Goal: Use online tool/utility

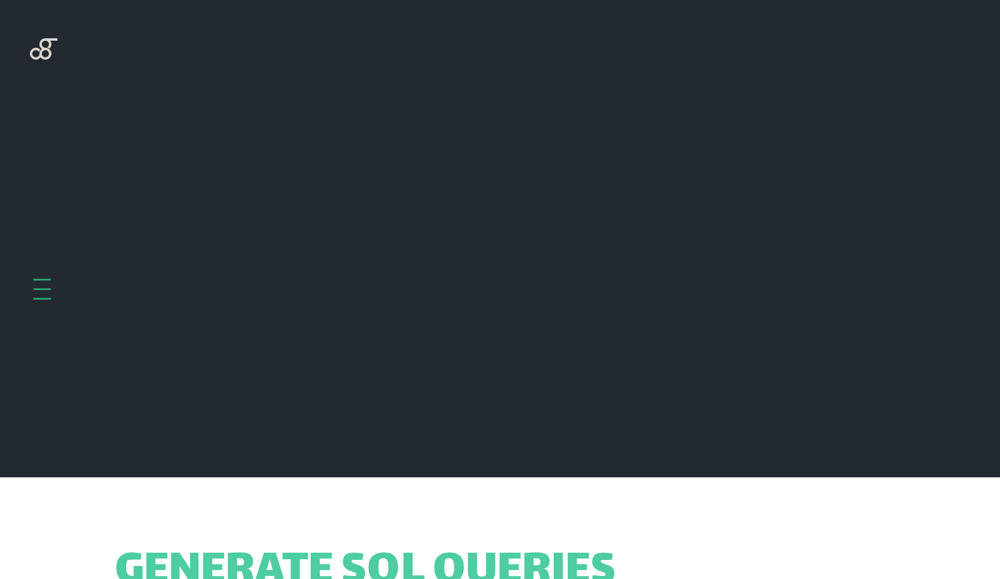
scroll to position [477, 0]
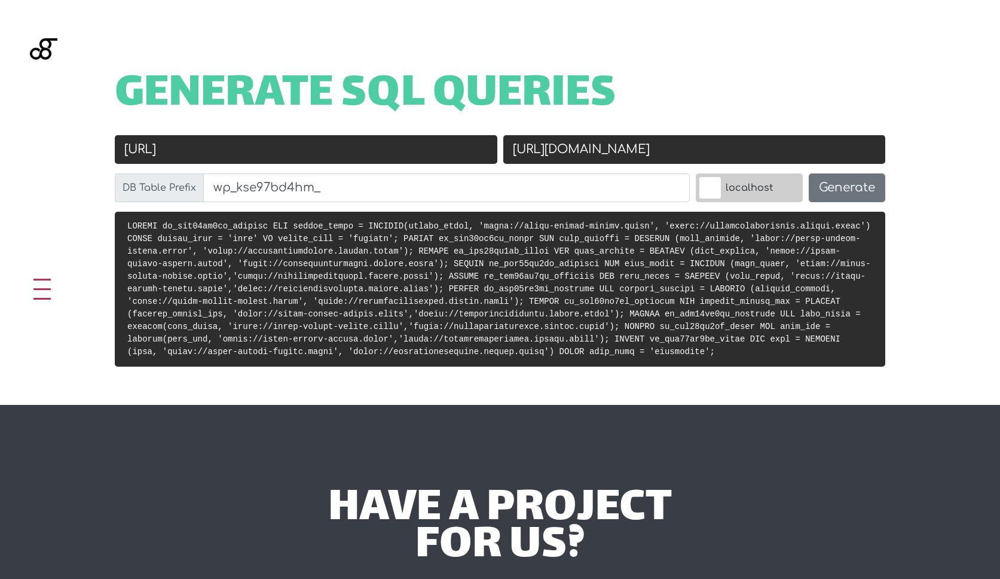
click at [363, 160] on input "[URL]" at bounding box center [306, 149] width 383 height 29
paste input "[DOMAIN_NAME]/"
type input "[URL][DOMAIN_NAME]"
click at [732, 161] on input "https://livitimpactreport.kinsta.cloud" at bounding box center [694, 149] width 383 height 29
paste input "wwca.local/"
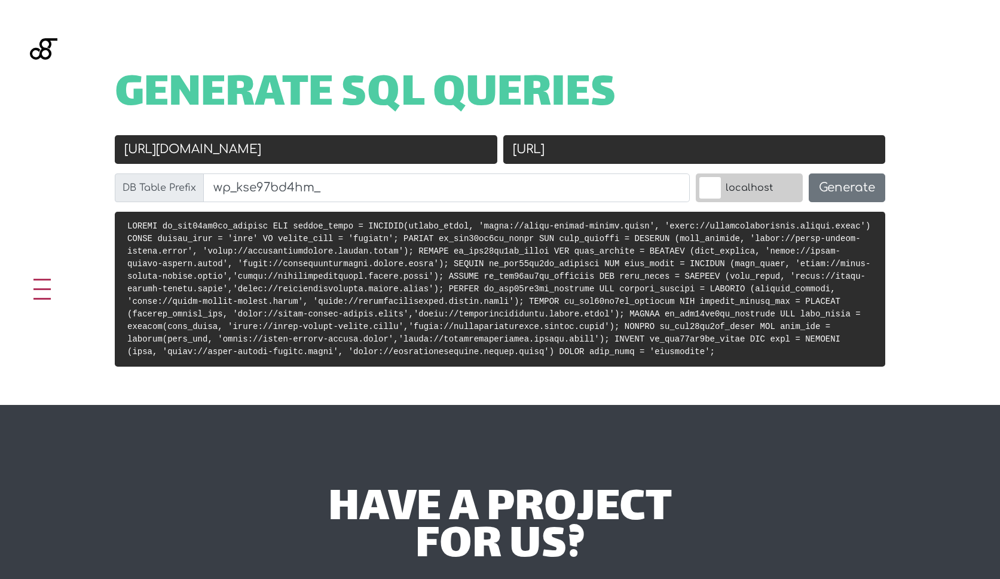
type input "[URL]"
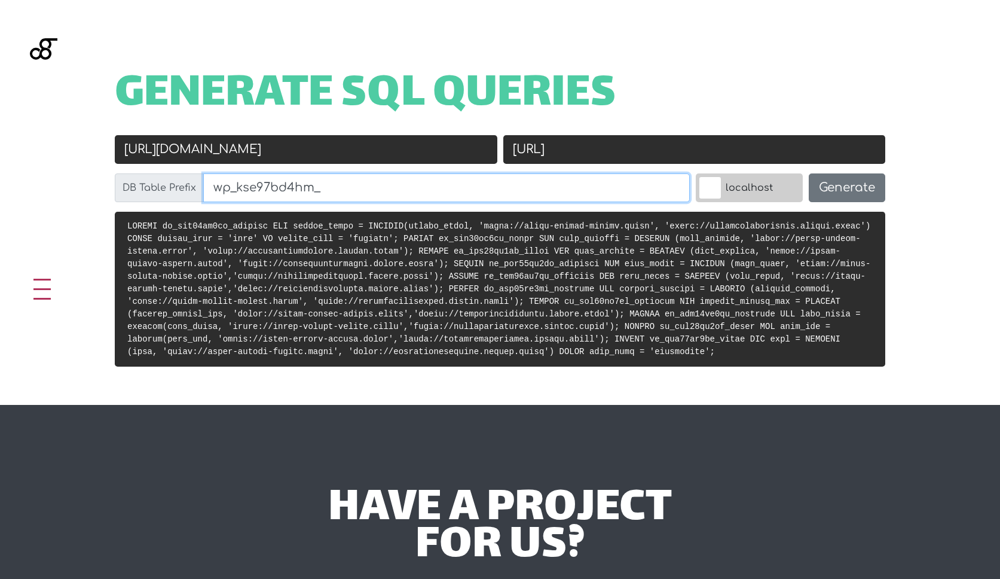
drag, startPoint x: 242, startPoint y: 187, endPoint x: 442, endPoint y: 197, distance: 200.5
click at [445, 200] on input "wp_kse97bd4hm_" at bounding box center [446, 187] width 487 height 29
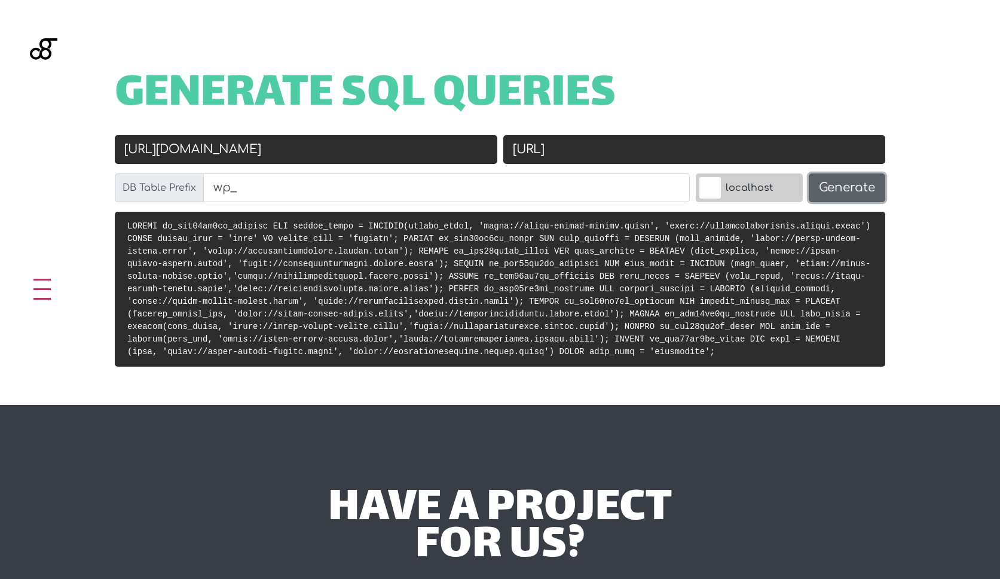
type input "wp_"
click at [824, 190] on button "Generate" at bounding box center [847, 187] width 77 height 29
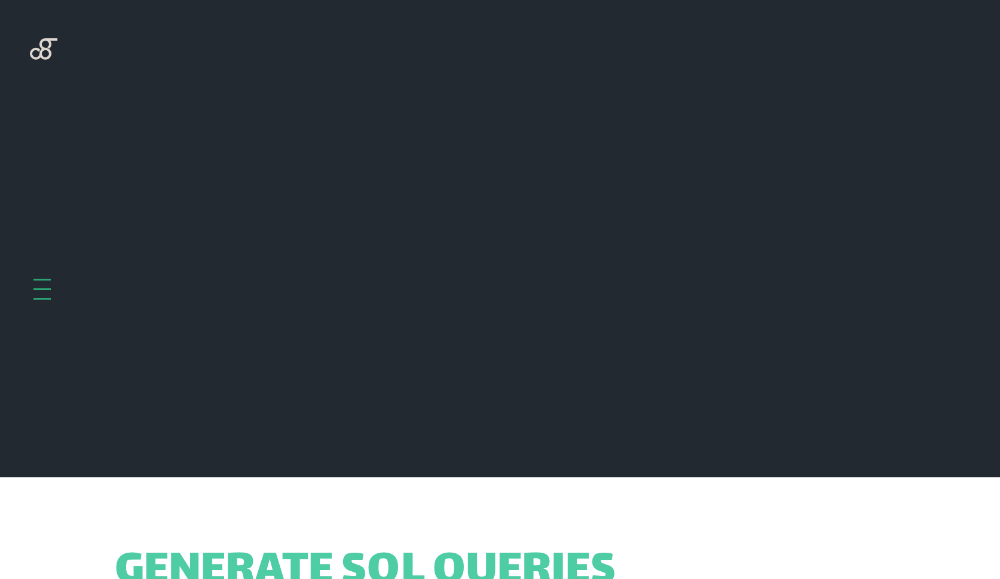
scroll to position [477, 0]
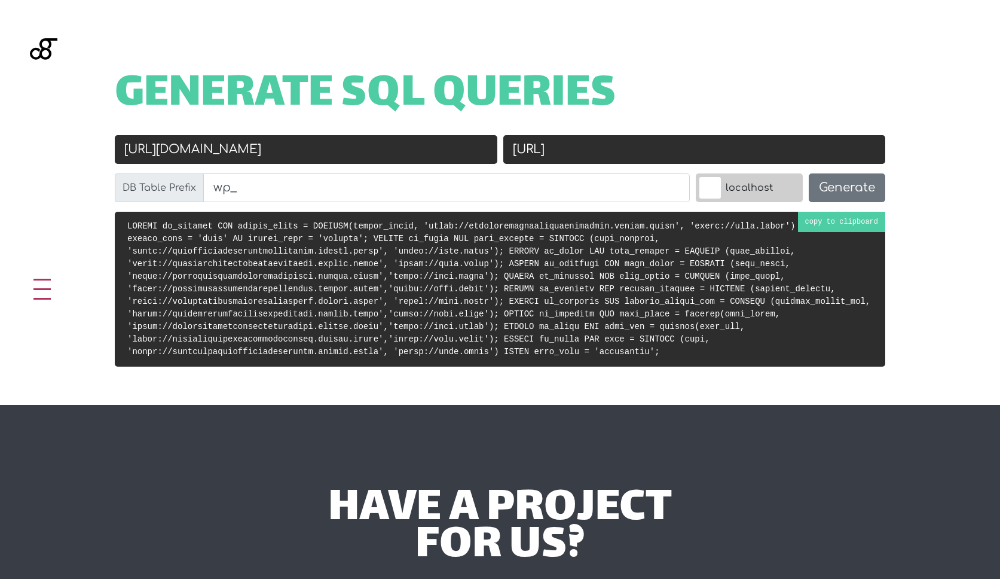
click at [538, 247] on code at bounding box center [498, 288] width 743 height 135
click at [641, 154] on input "[URL]" at bounding box center [694, 149] width 383 height 29
paste input "UPDATE wp_options SET option_value = REPLACE(option_value, '[URL][DOMAIN_NAME]'…"
click at [638, 154] on input "[URL]" at bounding box center [694, 149] width 383 height 29
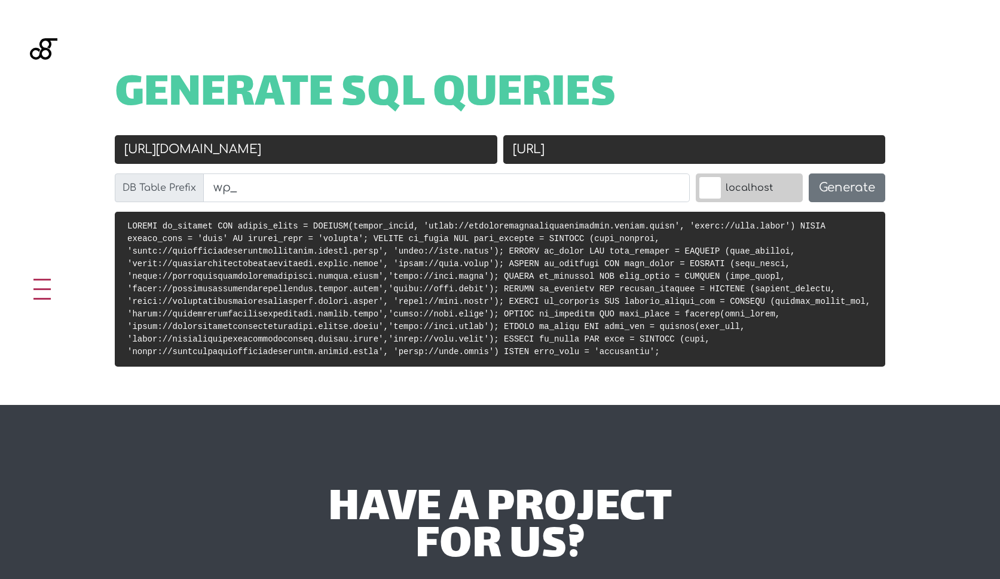
paste input "/"
type input "[URL]"
click at [460, 141] on input "[URL][DOMAIN_NAME]" at bounding box center [306, 149] width 383 height 29
paste input "[URL]"
drag, startPoint x: 374, startPoint y: 147, endPoint x: -182, endPoint y: 156, distance: 555.3
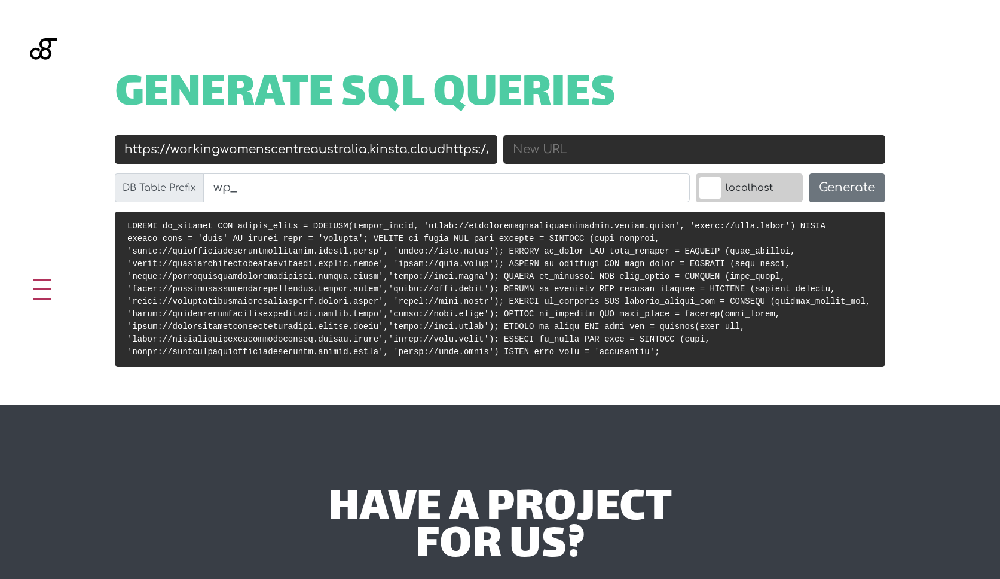
click at [0, 156] on html "[EMAIL_ADDRESS][DOMAIN_NAME] 1800 975 300 Home About Insights Tools Contact Lin…" at bounding box center [500, 439] width 1000 height 1833
type input "[URL]"
click at [559, 156] on input "New URL" at bounding box center [694, 149] width 383 height 29
paste input "[URL][DOMAIN_NAME]"
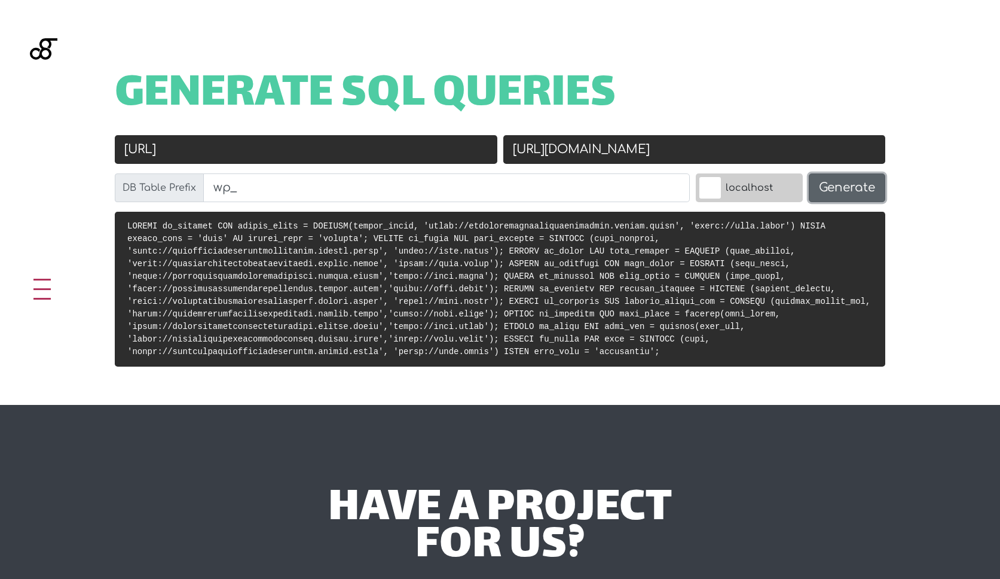
type input "[URL][DOMAIN_NAME]"
click at [868, 188] on button "Generate" at bounding box center [847, 187] width 77 height 29
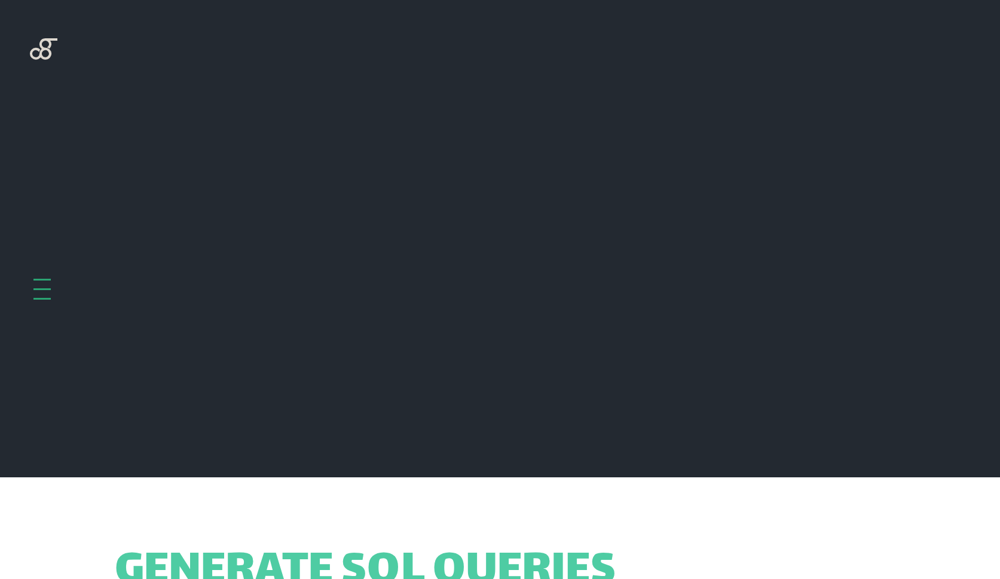
scroll to position [477, 0]
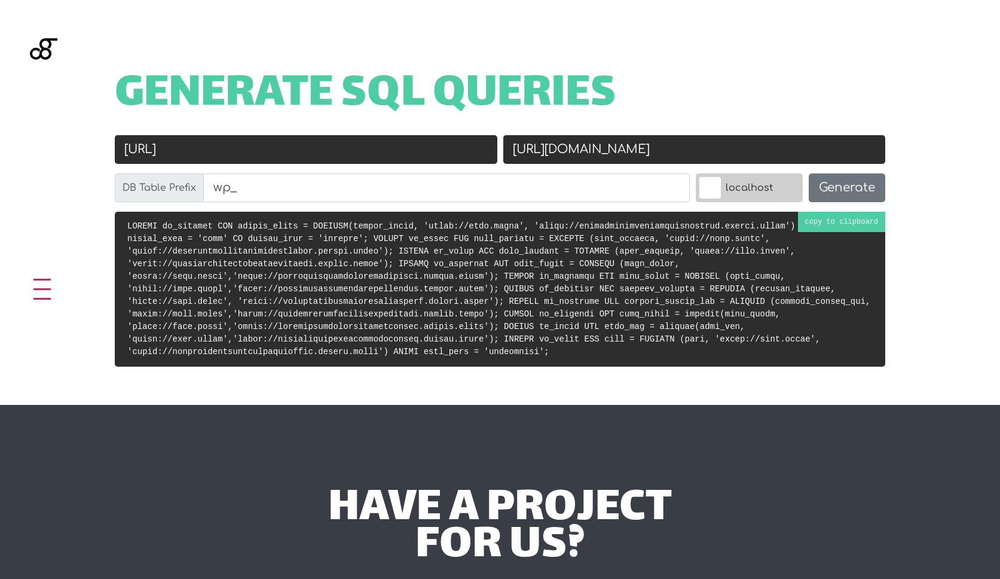
click at [665, 271] on code at bounding box center [498, 288] width 743 height 135
